Goal: Find specific page/section: Find specific page/section

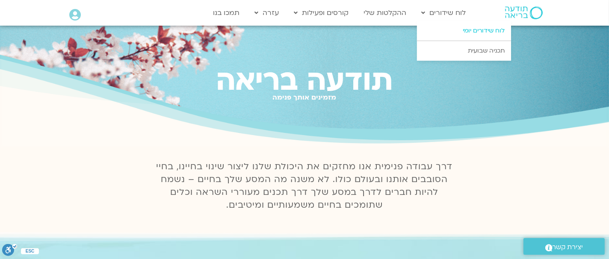
click at [469, 31] on link "לוח שידורים יומי" at bounding box center [464, 31] width 94 height 20
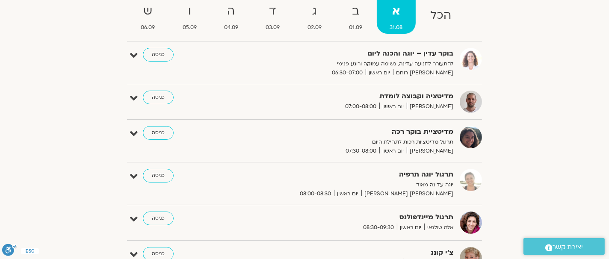
scroll to position [123, 0]
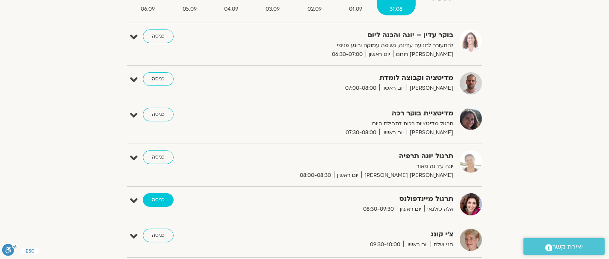
click at [157, 199] on link "כניסה" at bounding box center [158, 200] width 31 height 14
